Goal: Task Accomplishment & Management: Manage account settings

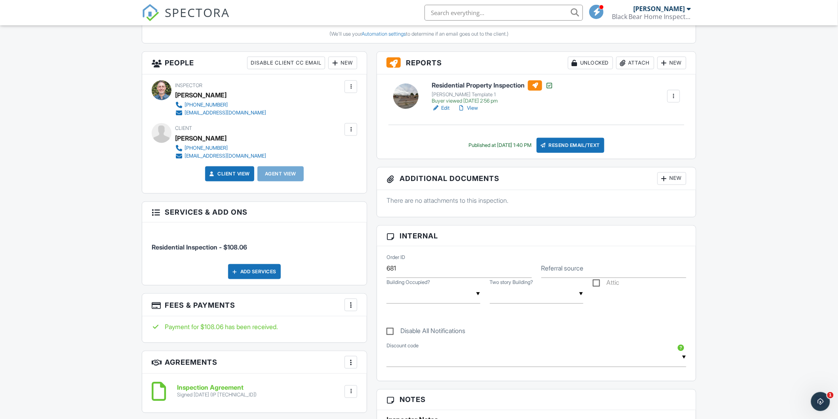
click at [350, 304] on div at bounding box center [351, 305] width 8 height 8
click at [383, 328] on li "Edit Fees & Payments" at bounding box center [390, 329] width 83 height 20
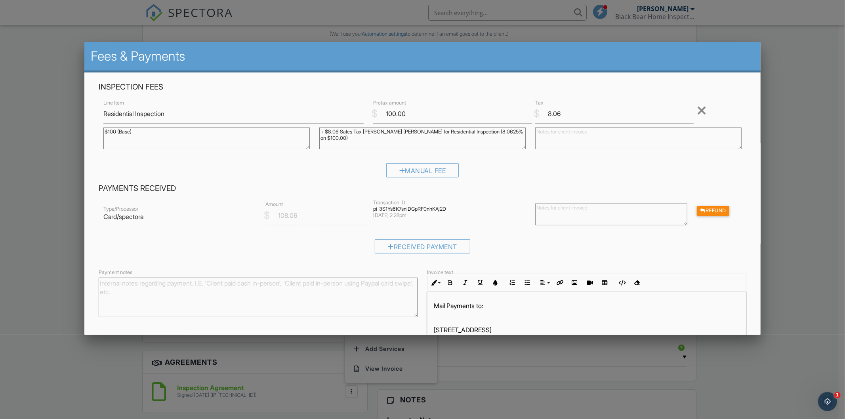
drag, startPoint x: 117, startPoint y: 132, endPoint x: 107, endPoint y: 131, distance: 9.5
click at [107, 131] on textarea "$100 (Base)" at bounding box center [206, 139] width 206 height 22
type textarea "$400 (Base)"
drag, startPoint x: 336, startPoint y: 131, endPoint x: 327, endPoint y: 131, distance: 9.1
click at [327, 131] on textarea "+ $8.06 Sales Tax Dona Ana for Residential Inspection (8.0625% on $100.00)" at bounding box center [422, 139] width 206 height 22
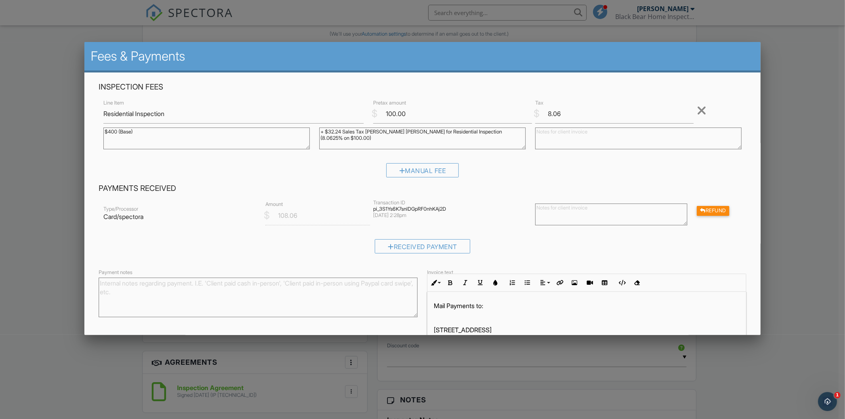
click at [491, 133] on textarea "+ $8.06 Sales Tax Dona Ana for Residential Inspection (8.0625% on $100.00)" at bounding box center [422, 139] width 206 height 22
type textarea "+ $32.24 Sales Tax Dona Ana for Residential Inspection (8.0625% on $400.00)"
click at [385, 111] on input "100.00" at bounding box center [452, 113] width 159 height 19
type input "400.00"
drag, startPoint x: 558, startPoint y: 112, endPoint x: 544, endPoint y: 112, distance: 14.7
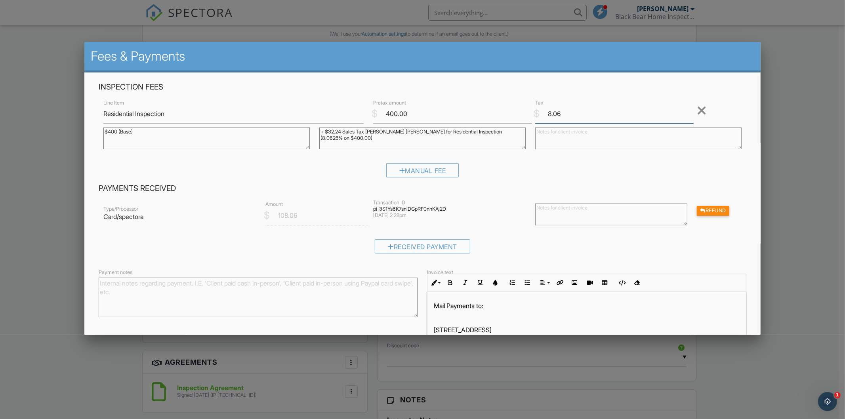
click at [544, 112] on input "8.06" at bounding box center [614, 113] width 159 height 19
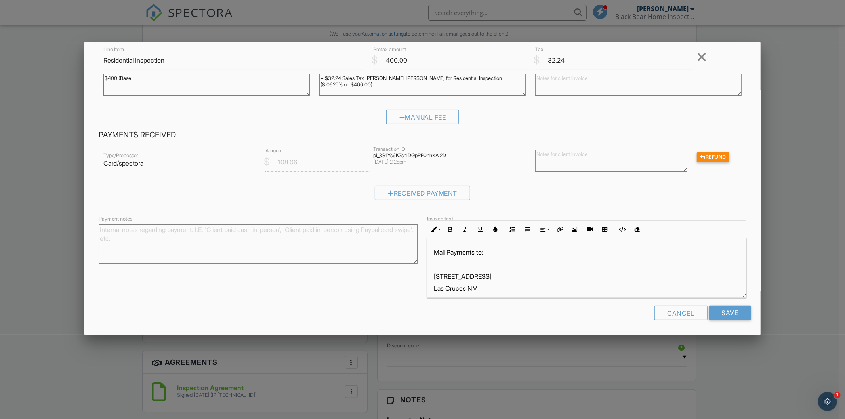
scroll to position [17, 0]
type input "32.24"
click at [724, 314] on input "Save" at bounding box center [730, 313] width 42 height 14
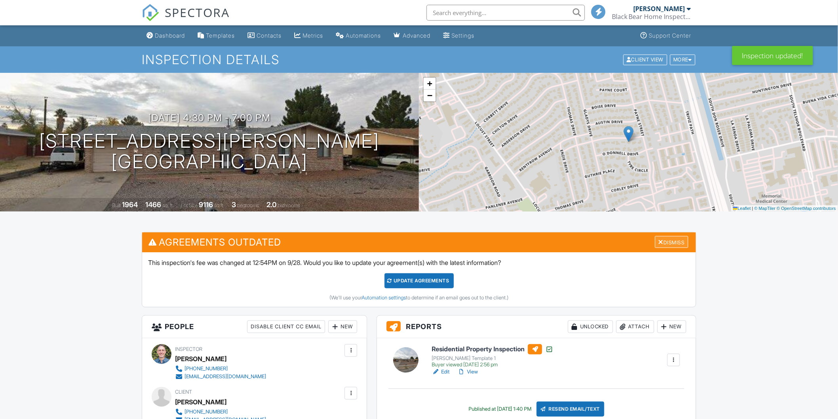
click at [672, 242] on div "Dismiss" at bounding box center [671, 242] width 33 height 12
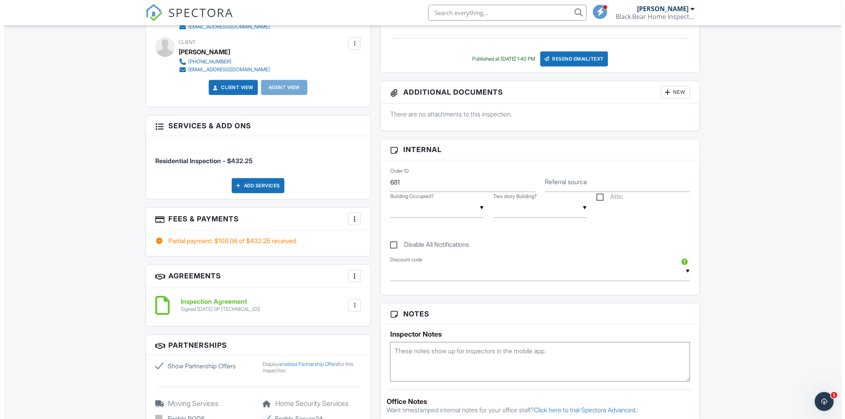
scroll to position [6, 0]
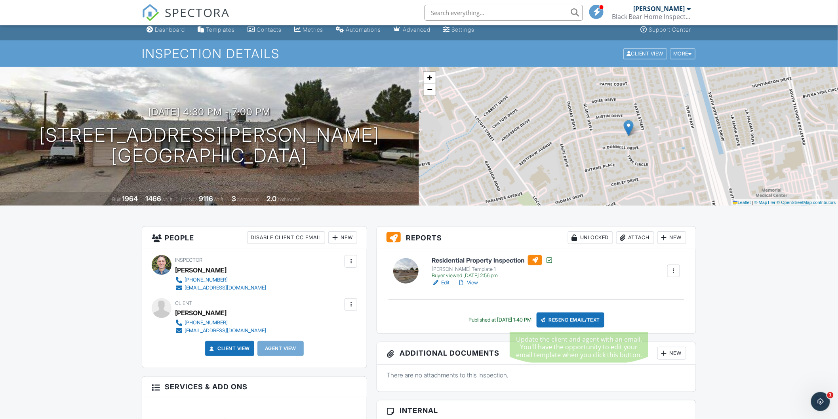
click at [568, 318] on div "Resend Email/Text" at bounding box center [571, 320] width 68 height 15
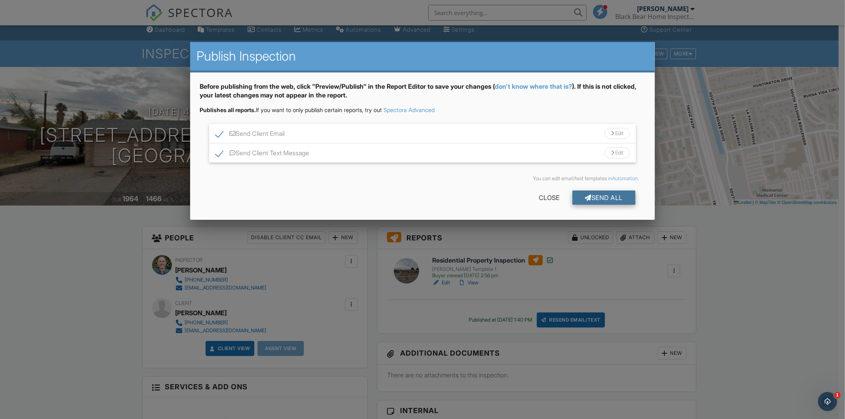
click at [602, 197] on div "Send All" at bounding box center [603, 198] width 63 height 14
